Goal: Information Seeking & Learning: Find specific page/section

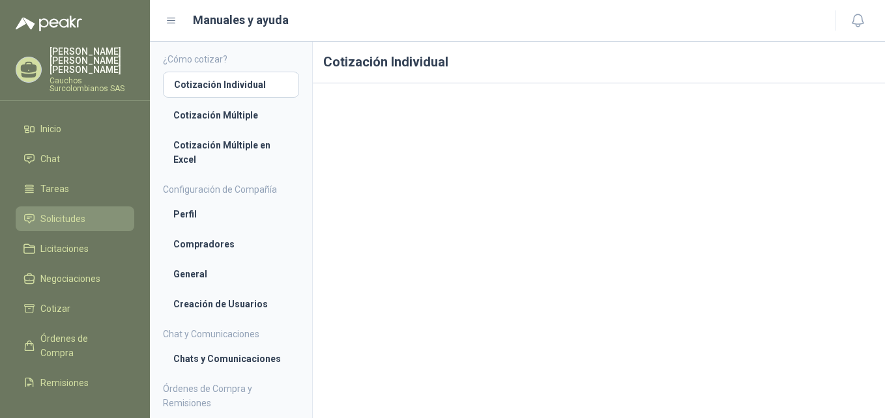
click at [72, 212] on span "Solicitudes" at bounding box center [62, 219] width 45 height 14
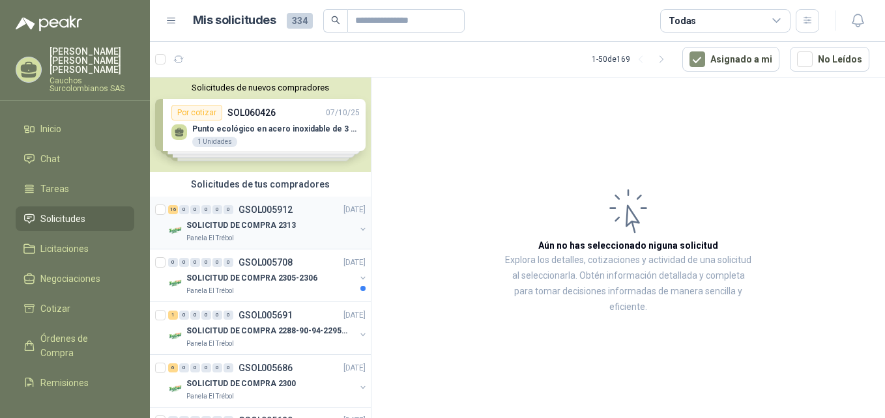
click at [226, 216] on div "16 0 0 0 0 0 GSOL005912 06/10/25" at bounding box center [268, 210] width 200 height 16
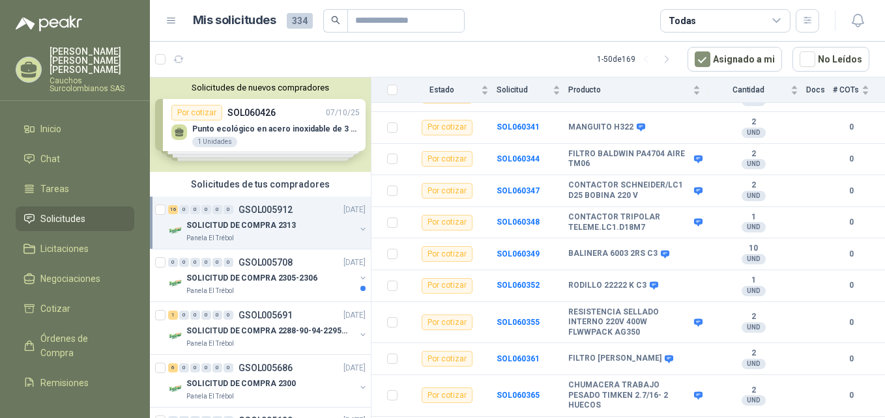
scroll to position [246, 0]
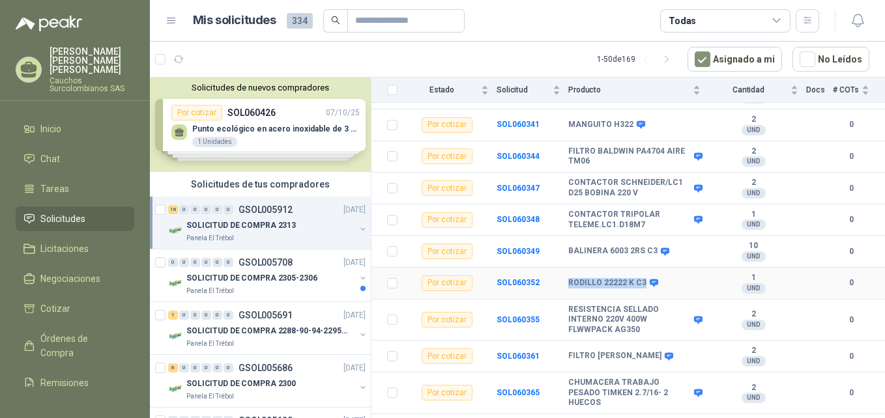
drag, startPoint x: 568, startPoint y: 274, endPoint x: 641, endPoint y: 276, distance: 72.4
click at [641, 278] on b "RODILLO 22222 K C3" at bounding box center [607, 283] width 78 height 10
copy b "RODILLO 22222 K C3"
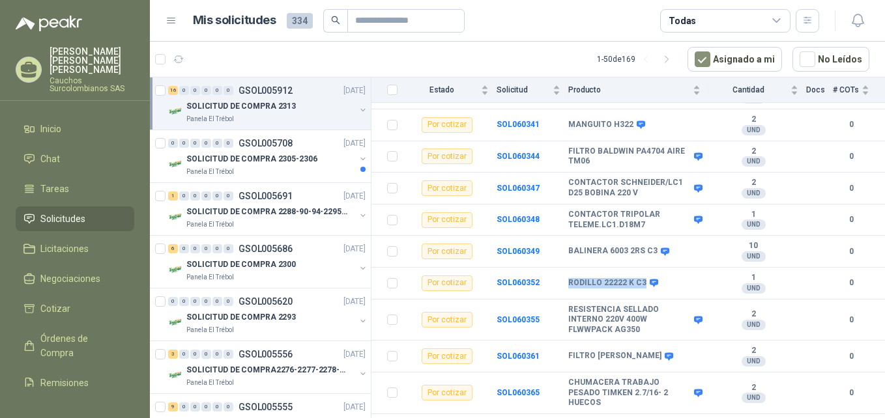
scroll to position [136, 0]
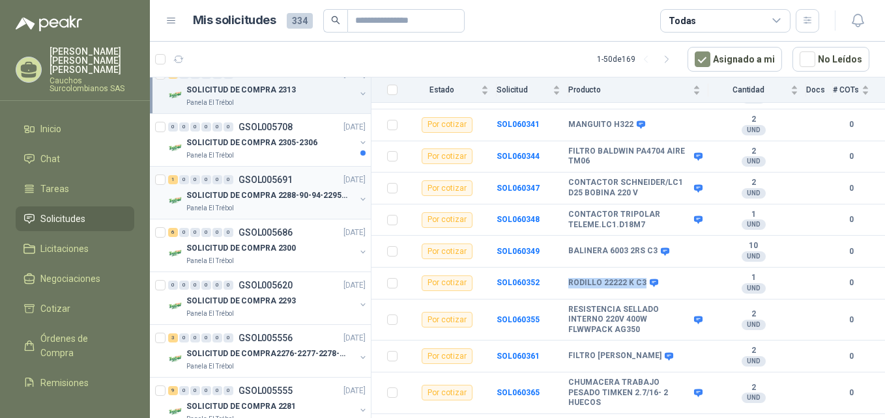
click at [284, 199] on p "SOLICITUD DE COMPRA 2288-90-94-2295-96-2301-02-04" at bounding box center [267, 196] width 162 height 12
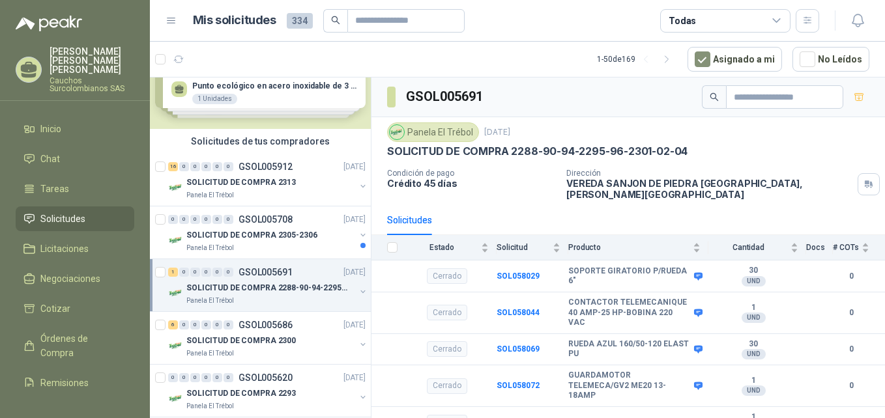
scroll to position [54, 0]
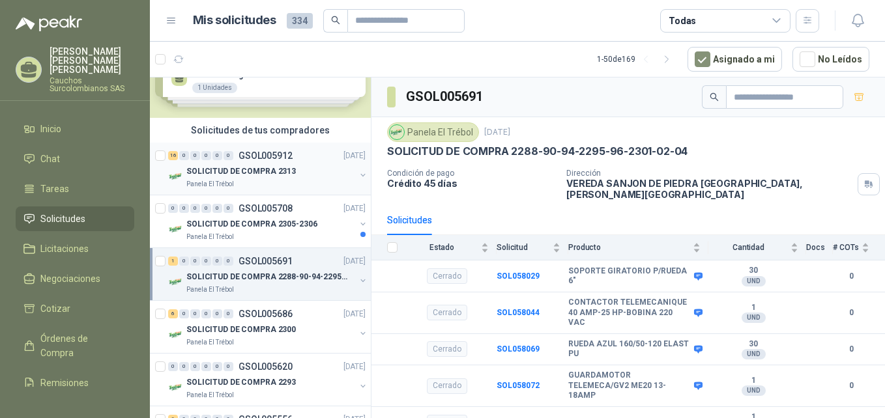
click at [264, 157] on p "GSOL005912" at bounding box center [266, 155] width 54 height 9
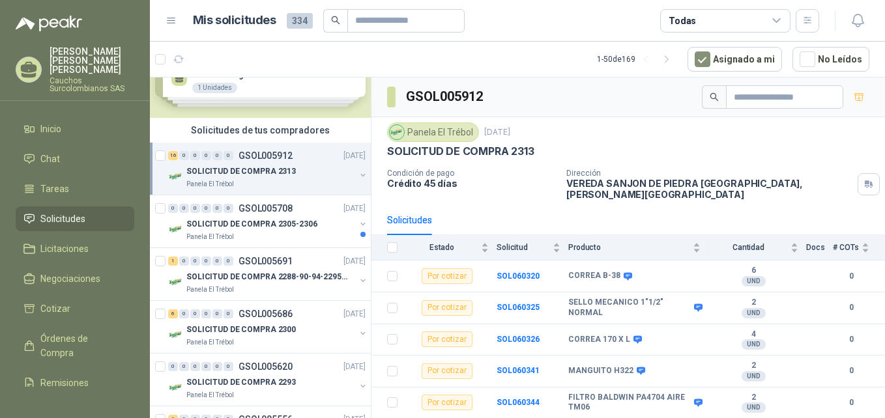
click at [852, 145] on div "SOLICITUD DE COMPRA 2313" at bounding box center [628, 152] width 482 height 14
click at [244, 164] on div "SOLICITUD DE COMPRA 2313" at bounding box center [270, 172] width 169 height 16
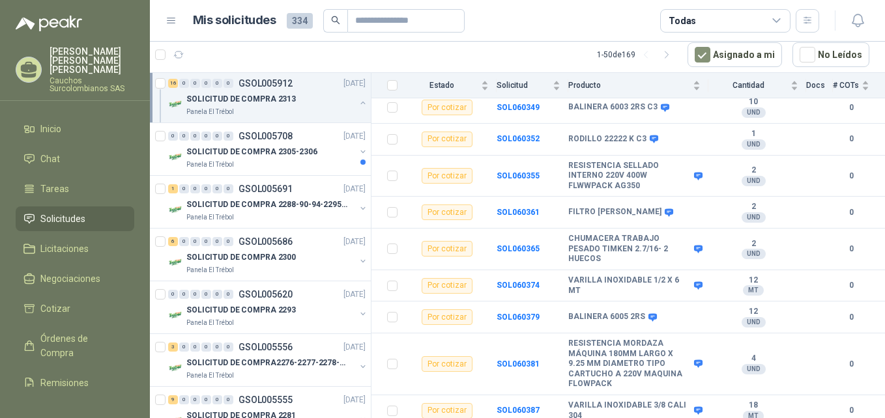
scroll to position [1001, 0]
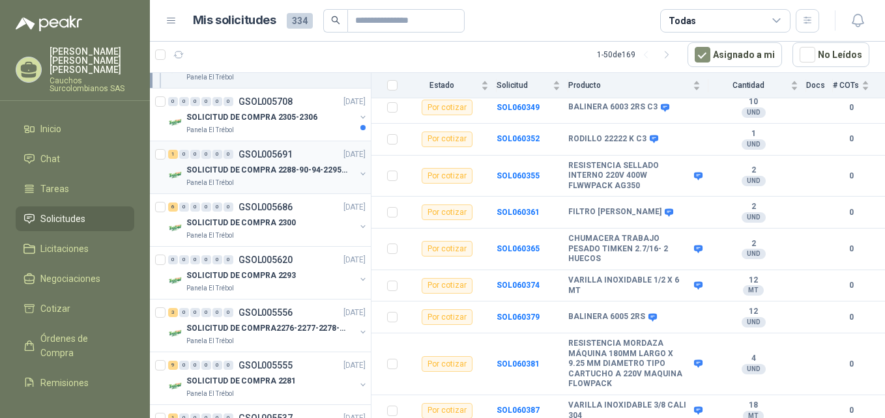
click at [285, 174] on p "SOLICITUD DE COMPRA 2288-90-94-2295-96-2301-02-04" at bounding box center [267, 170] width 162 height 12
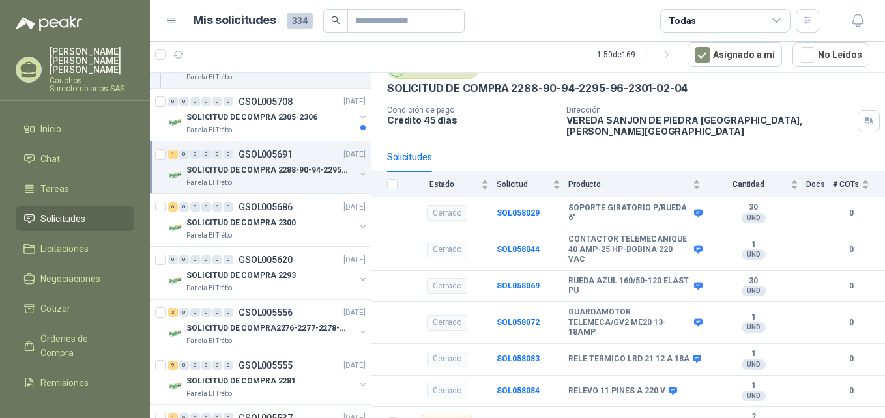
scroll to position [70, 0]
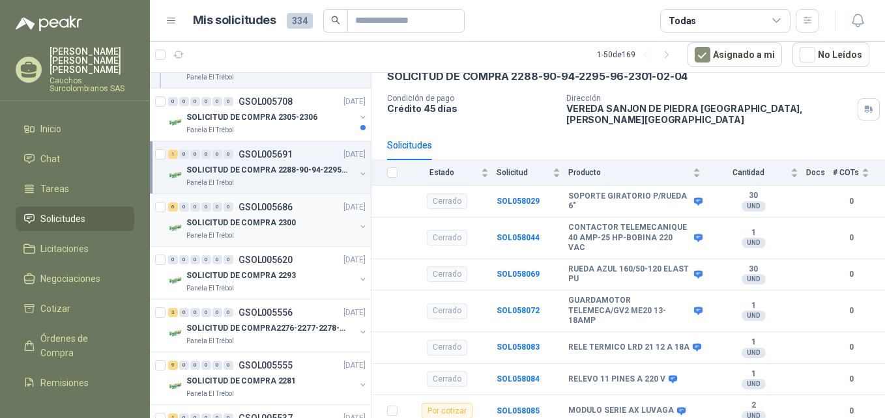
click at [275, 223] on p "SOLICITUD DE COMPRA 2300" at bounding box center [240, 223] width 109 height 12
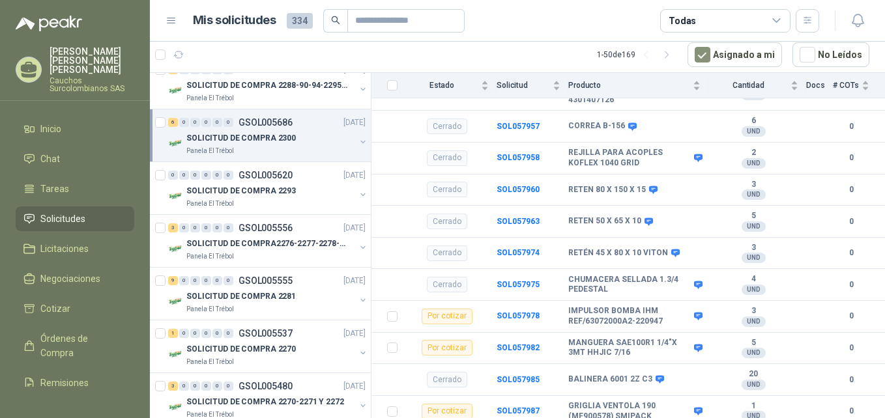
scroll to position [1094, 0]
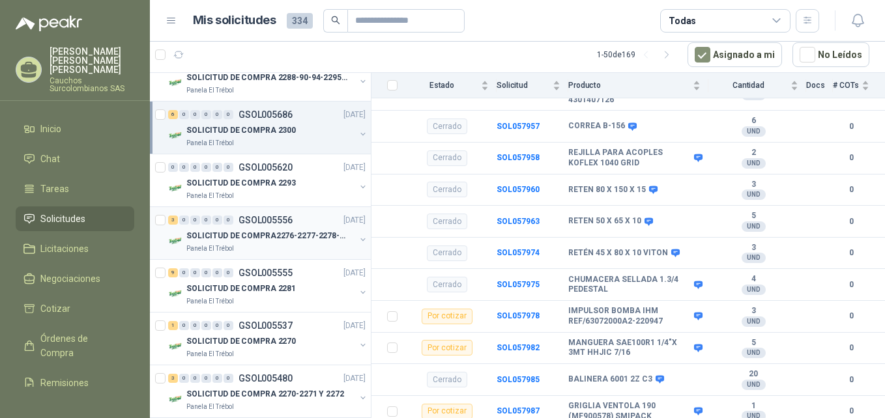
click at [287, 227] on div "3 0 0 0 0 0 GSOL005556 22/09/25" at bounding box center [268, 220] width 200 height 16
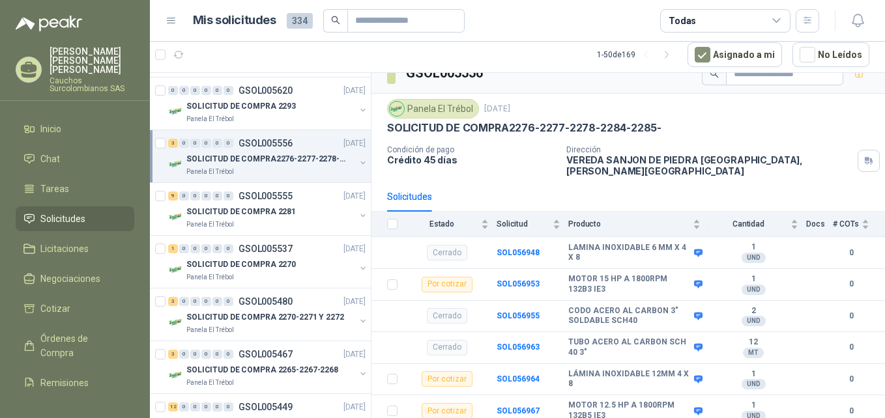
scroll to position [1178, 0]
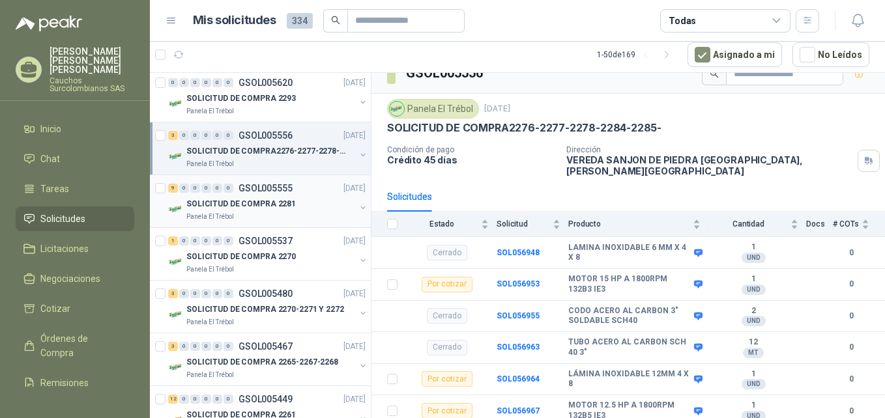
click at [297, 207] on div "SOLICITUD DE COMPRA 2281" at bounding box center [270, 204] width 169 height 16
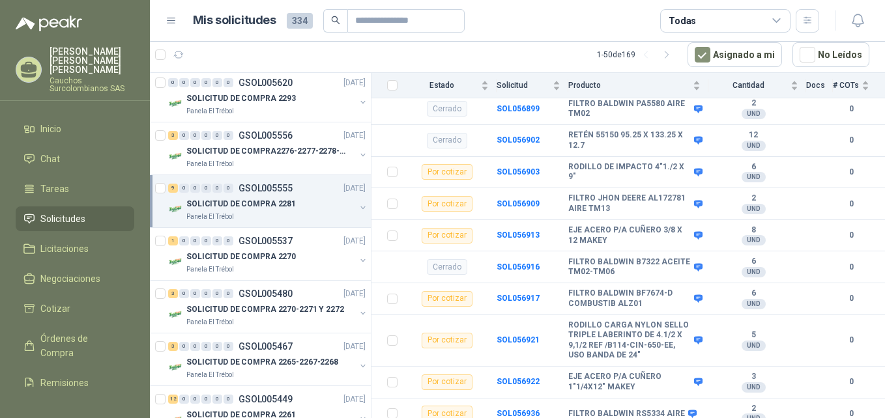
scroll to position [387, 0]
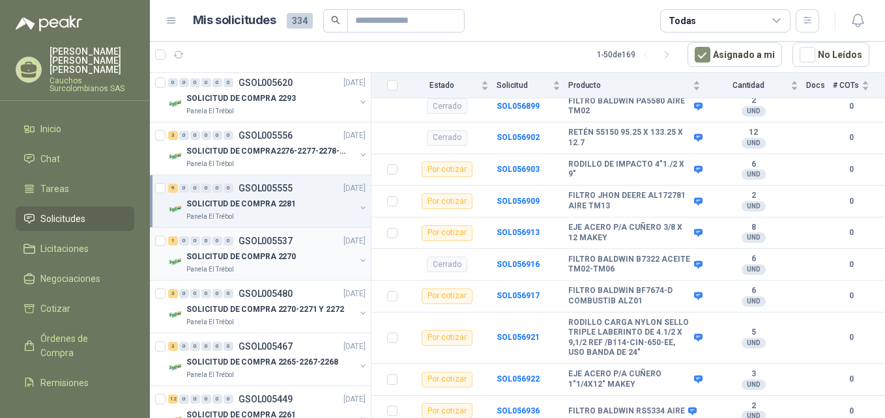
click at [242, 259] on p "SOLICITUD DE COMPRA 2270" at bounding box center [240, 257] width 109 height 12
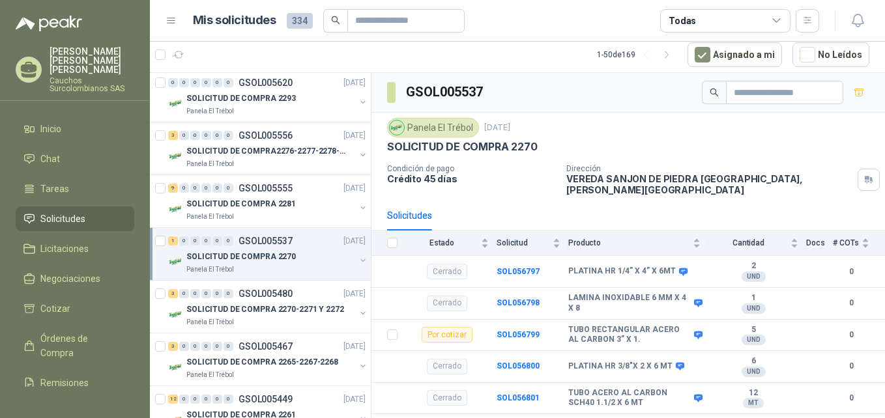
scroll to position [19, 0]
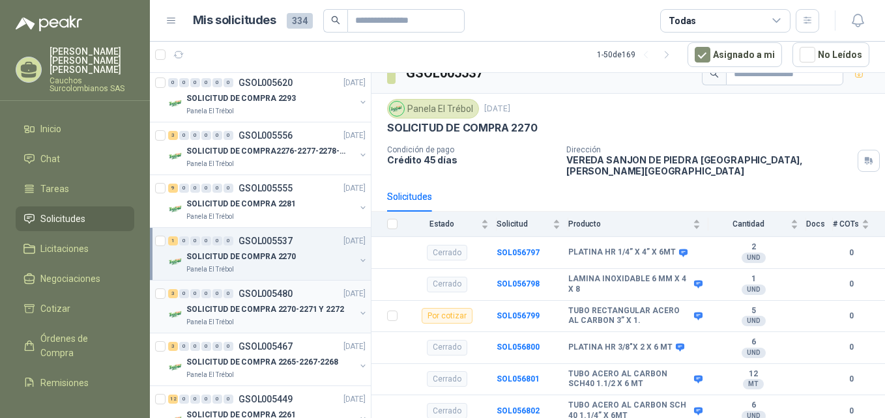
click at [233, 317] on div "SOLICITUD DE COMPRA 2270-2271 Y 2272" at bounding box center [270, 310] width 169 height 16
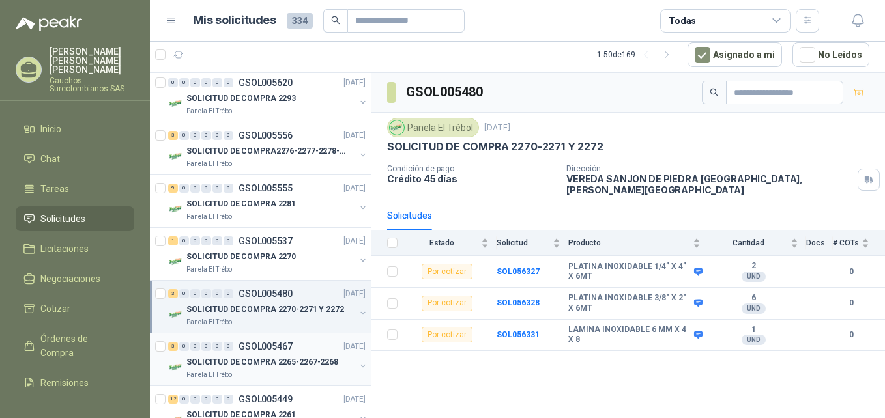
click at [242, 368] on p "SOLICITUD DE COMPRA 2265-2267-2268" at bounding box center [262, 363] width 152 height 12
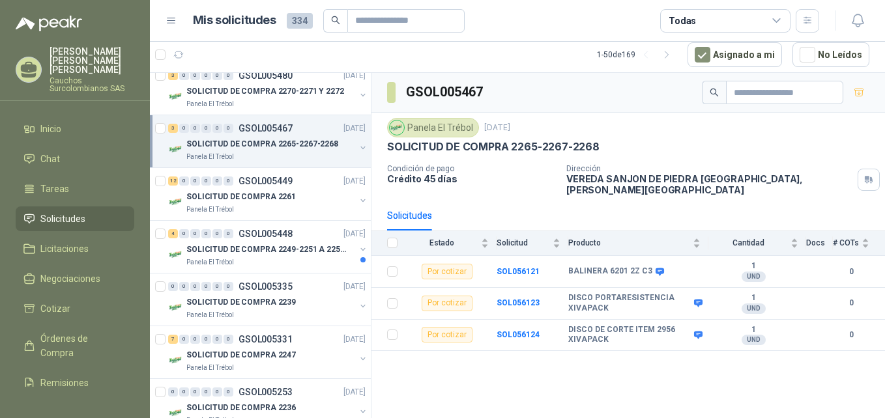
scroll to position [1403, 0]
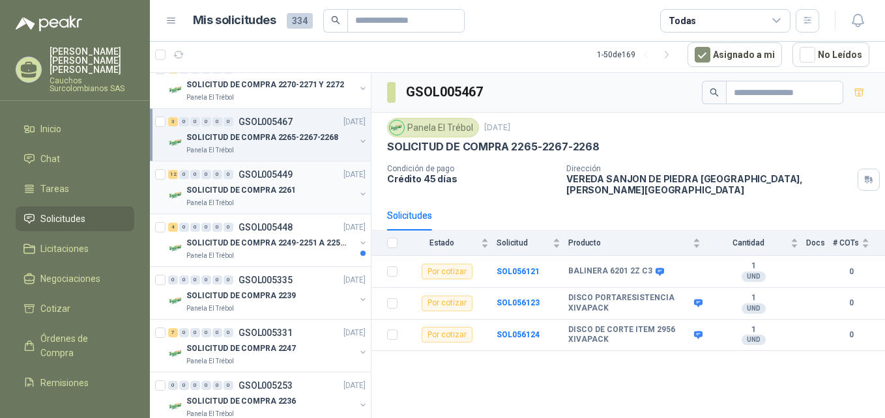
click at [304, 197] on div "SOLICITUD DE COMPRA 2261" at bounding box center [270, 190] width 169 height 16
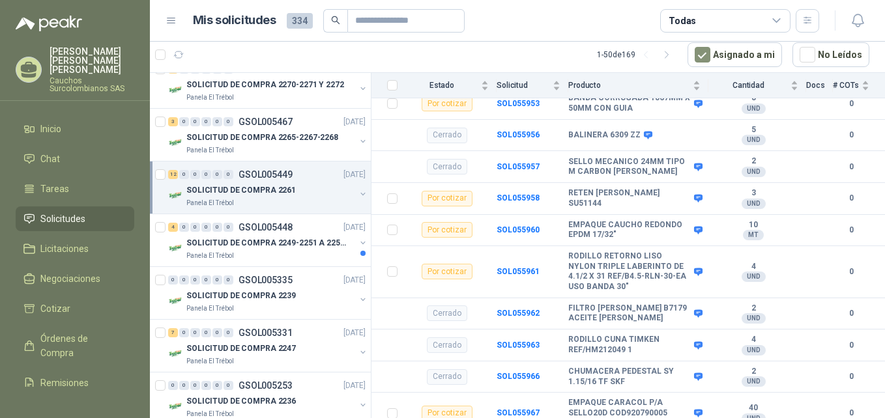
scroll to position [328, 0]
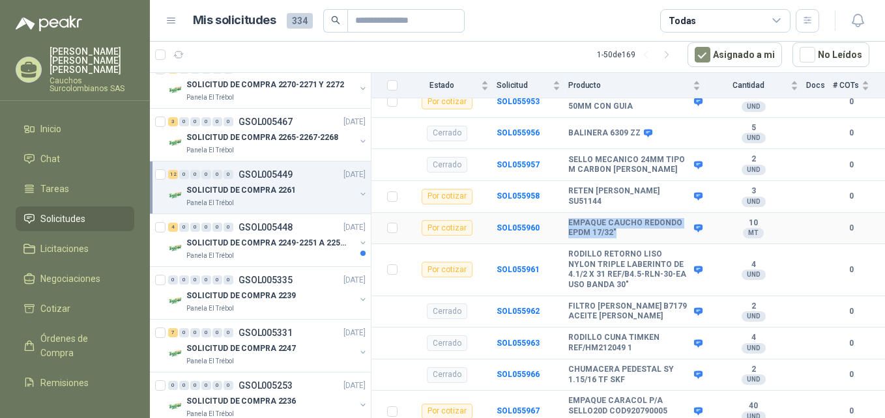
drag, startPoint x: 568, startPoint y: 216, endPoint x: 618, endPoint y: 228, distance: 51.7
click at [618, 228] on b "EMPAQUE CAUCHO REDONDO EPDM 17/32"" at bounding box center [629, 228] width 123 height 20
copy b "EMPAQUE CAUCHO REDONDO EPDM 17/32""
click at [641, 222] on b "EMPAQUE CAUCHO REDONDO EPDM 17/32"" at bounding box center [629, 228] width 123 height 20
drag, startPoint x: 616, startPoint y: 226, endPoint x: 565, endPoint y: 207, distance: 54.2
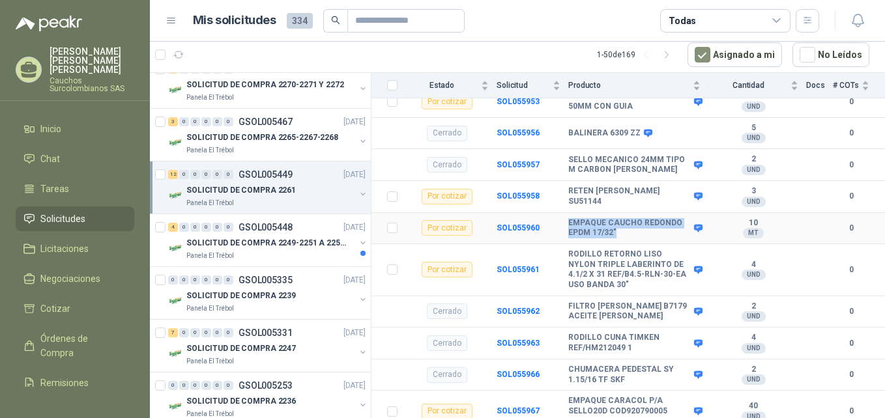
click at [565, 213] on tr "Por cotizar SOL055960 EMPAQUE CAUCHO REDONDO EPDM 17/32" 10 MT  0" at bounding box center [628, 229] width 514 height 32
copy tr "EMPAQUE CAUCHO REDONDO EPDM 17/32""
click at [656, 221] on b "EMPAQUE CAUCHO REDONDO EPDM 17/32"" at bounding box center [629, 228] width 123 height 20
